Goal: Information Seeking & Learning: Learn about a topic

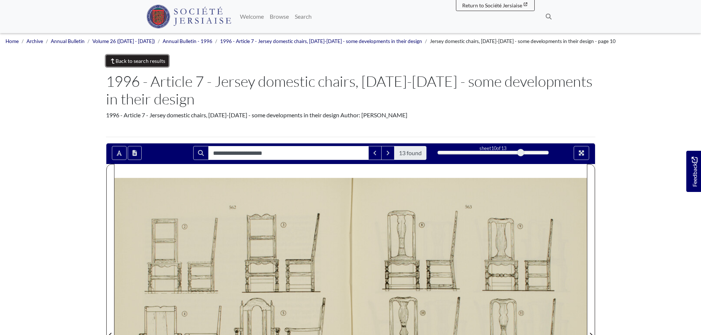
click at [137, 61] on link "Back to search results" at bounding box center [137, 60] width 63 height 11
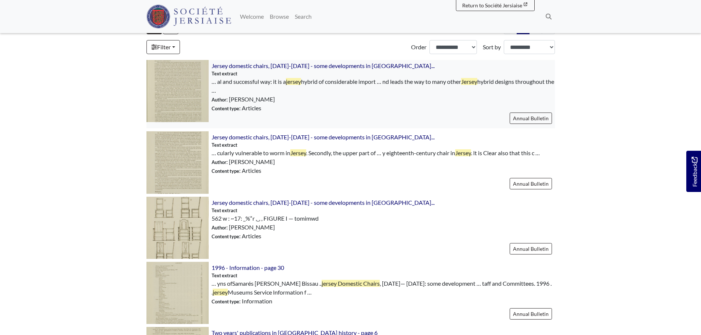
scroll to position [110, 0]
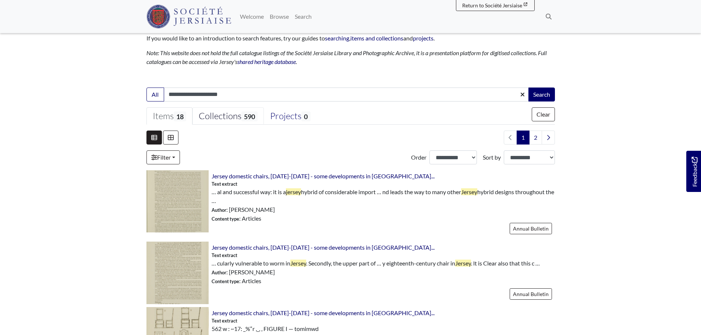
click at [237, 116] on div "Collections 590" at bounding box center [228, 116] width 59 height 11
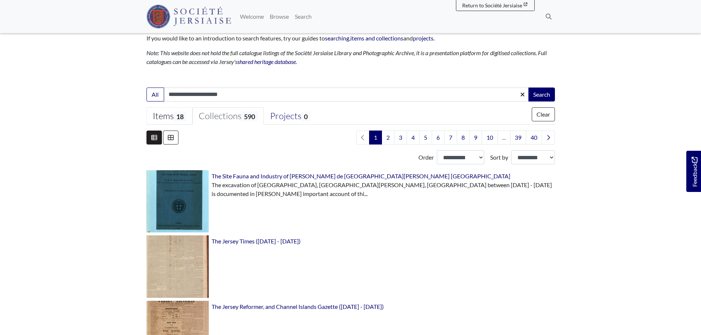
click at [170, 117] on div "Items 18" at bounding box center [170, 116] width 34 height 11
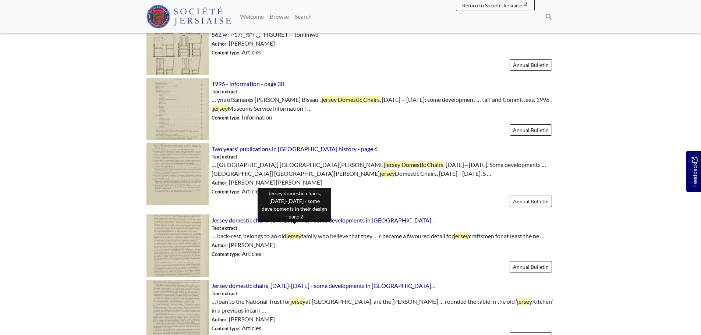
scroll to position [442, 0]
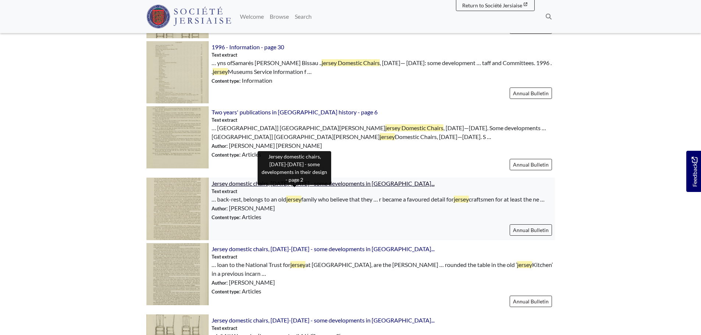
click at [354, 182] on span "Jersey domestic chairs, 1680-1880 - some developments in thei..." at bounding box center [323, 183] width 223 height 7
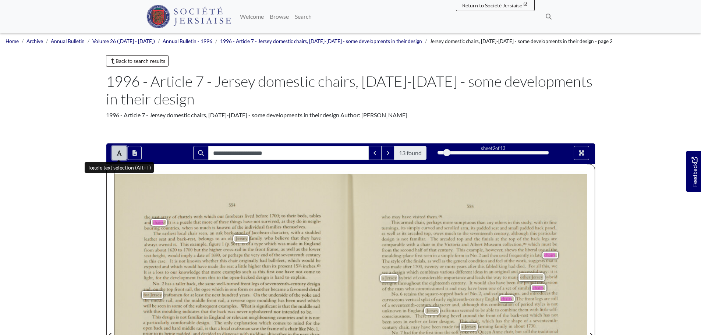
click at [120, 152] on icon "Toggle text selection (Alt+T)" at bounding box center [119, 153] width 5 height 6
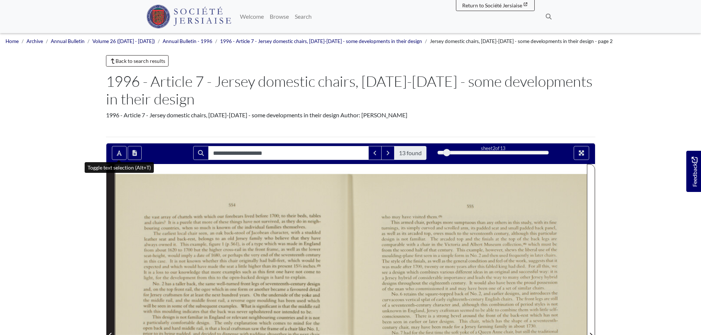
click at [110, 262] on span "Previous Page" at bounding box center [110, 332] width 7 height 334
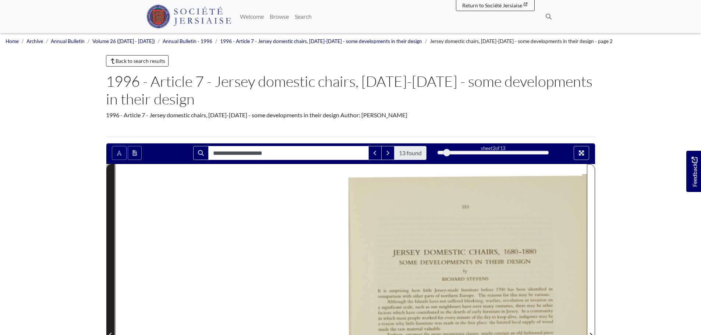
click at [110, 262] on span "Previous Page" at bounding box center [110, 332] width 7 height 334
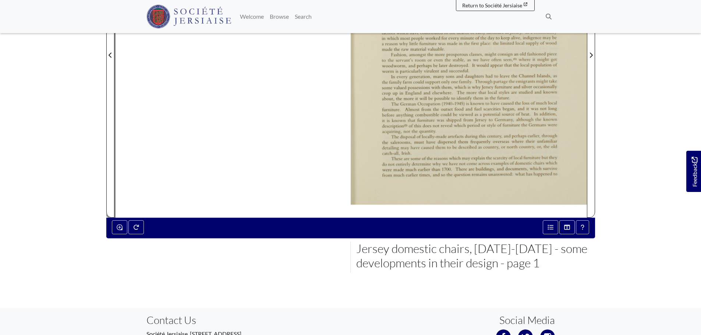
scroll to position [206, 0]
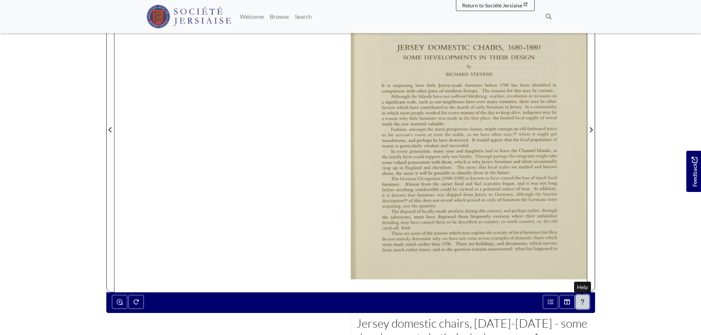
click at [586, 301] on button "Help" at bounding box center [582, 302] width 13 height 14
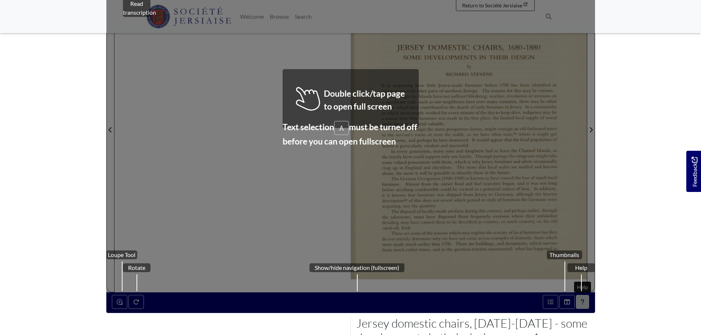
click at [586, 301] on div "Help" at bounding box center [582, 289] width 28 height 50
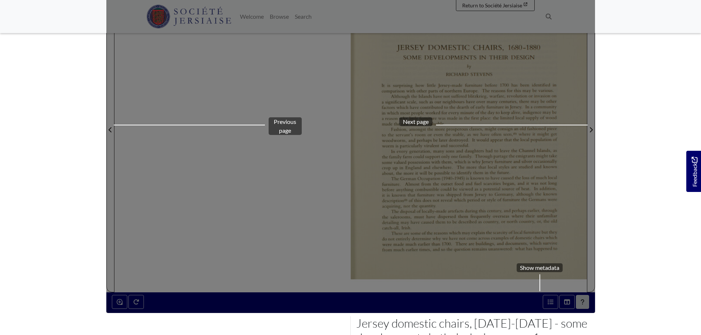
click at [586, 301] on div "Select page Show metadata Previous page Next page" at bounding box center [350, 126] width 489 height 376
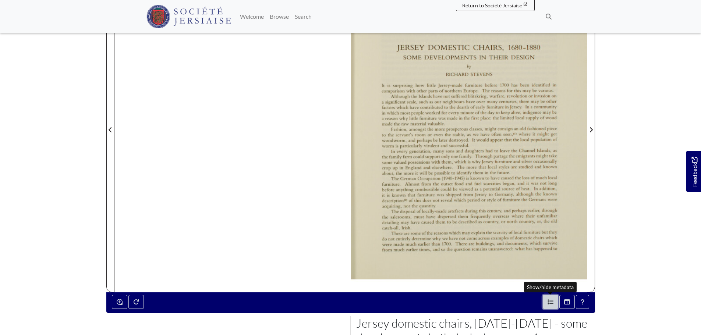
click at [555, 306] on button "Open metadata window" at bounding box center [550, 302] width 15 height 14
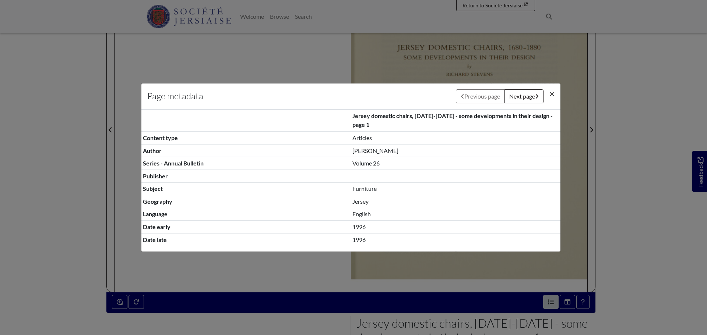
click at [549, 93] on button "×" at bounding box center [551, 94] width 17 height 21
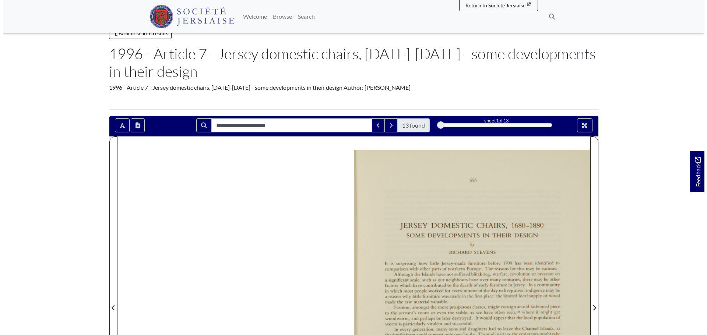
scroll to position [22, 0]
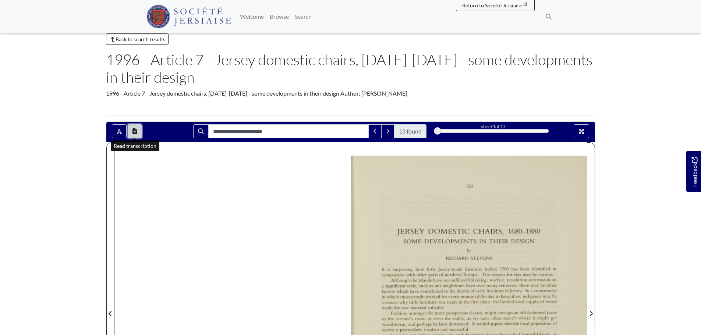
click at [135, 130] on icon "Open transcription window" at bounding box center [135, 131] width 4 height 6
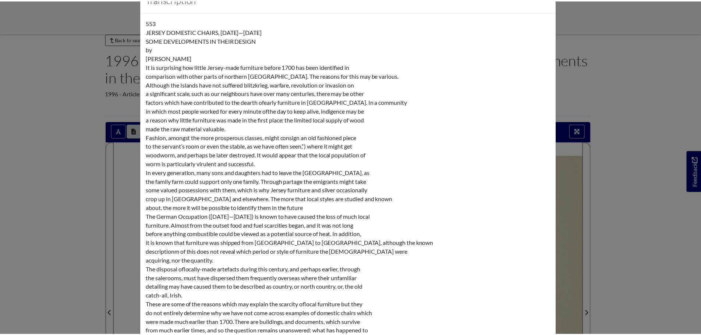
scroll to position [0, 0]
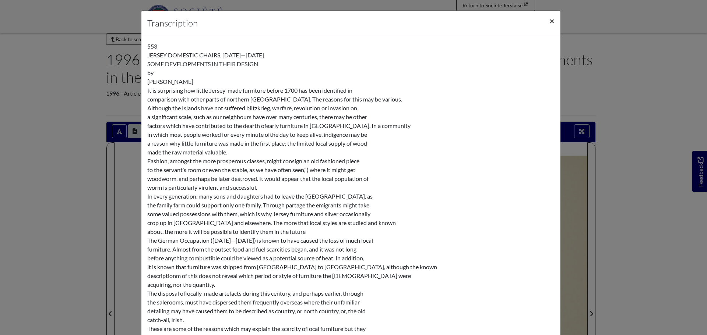
click at [551, 17] on span "×" at bounding box center [551, 20] width 5 height 11
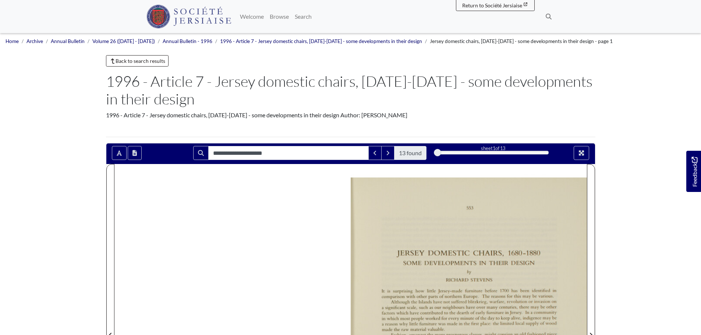
drag, startPoint x: 106, startPoint y: 115, endPoint x: 410, endPoint y: 113, distance: 304.1
click at [410, 113] on div "1996 - Article 7 - Jersey domestic chairs, [DATE]-[DATE] - some developments in…" at bounding box center [351, 115] width 490 height 9
copy div "1996 - Article 7 - Jersey domestic chairs, [DATE]-[DATE] - some developments in…"
click at [262, 81] on h1 "1996 - Article 7 - Jersey domestic chairs, [DATE]-[DATE] - some developments in…" at bounding box center [351, 90] width 490 height 35
click at [138, 67] on main "Back to search results 1996 - Article 7 - Jersey domestic chairs, [DATE]-[DATE]…" at bounding box center [351, 307] width 501 height 504
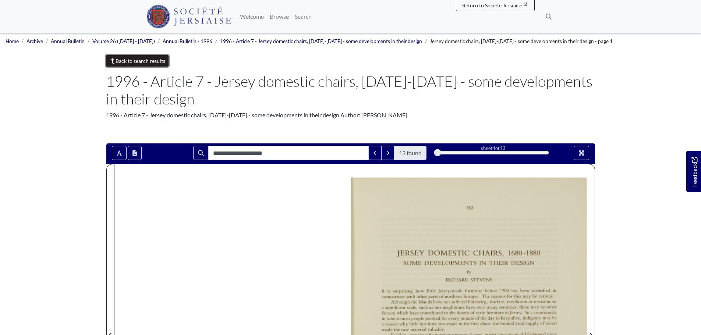
click at [140, 63] on link "Back to search results" at bounding box center [137, 60] width 63 height 11
